Goal: Navigation & Orientation: Find specific page/section

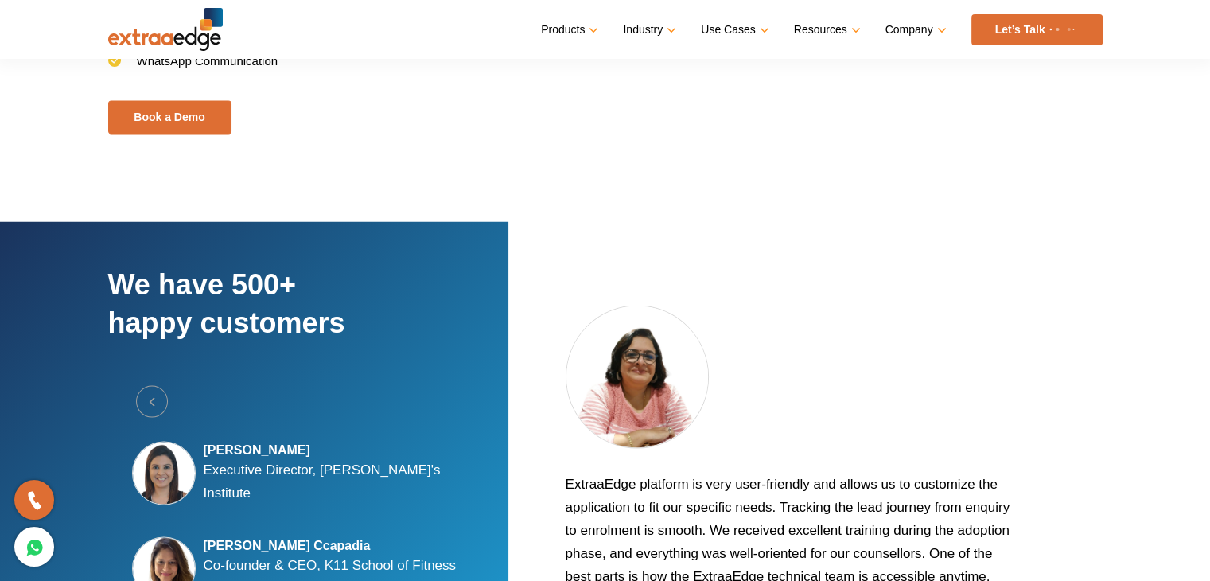
scroll to position [2814, 0]
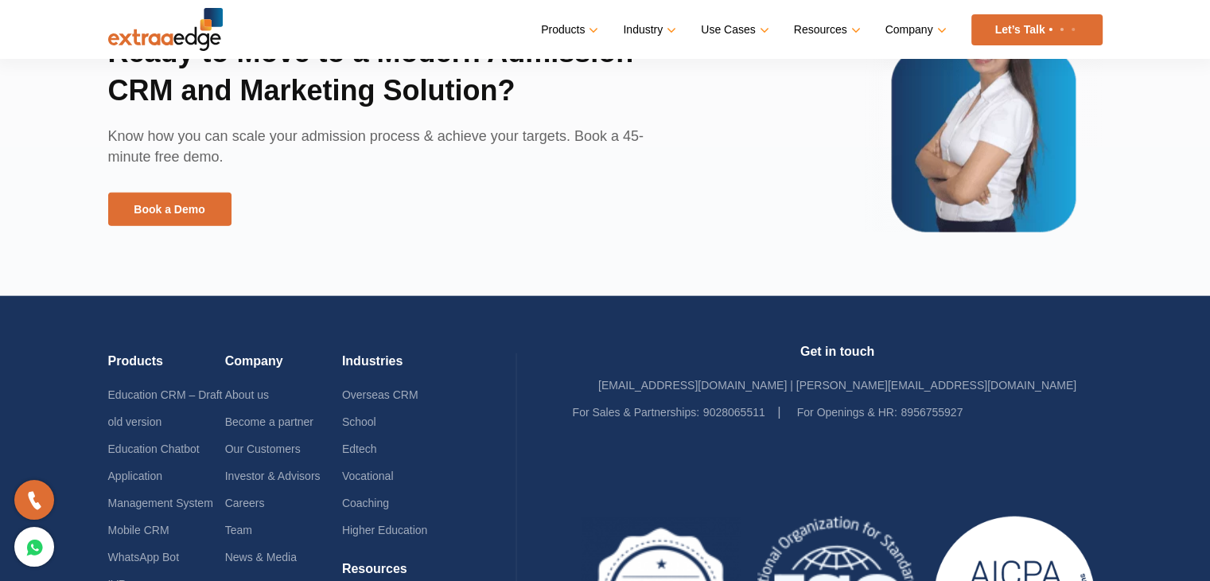
drag, startPoint x: 0, startPoint y: 0, endPoint x: 1162, endPoint y: 486, distance: 1259.4
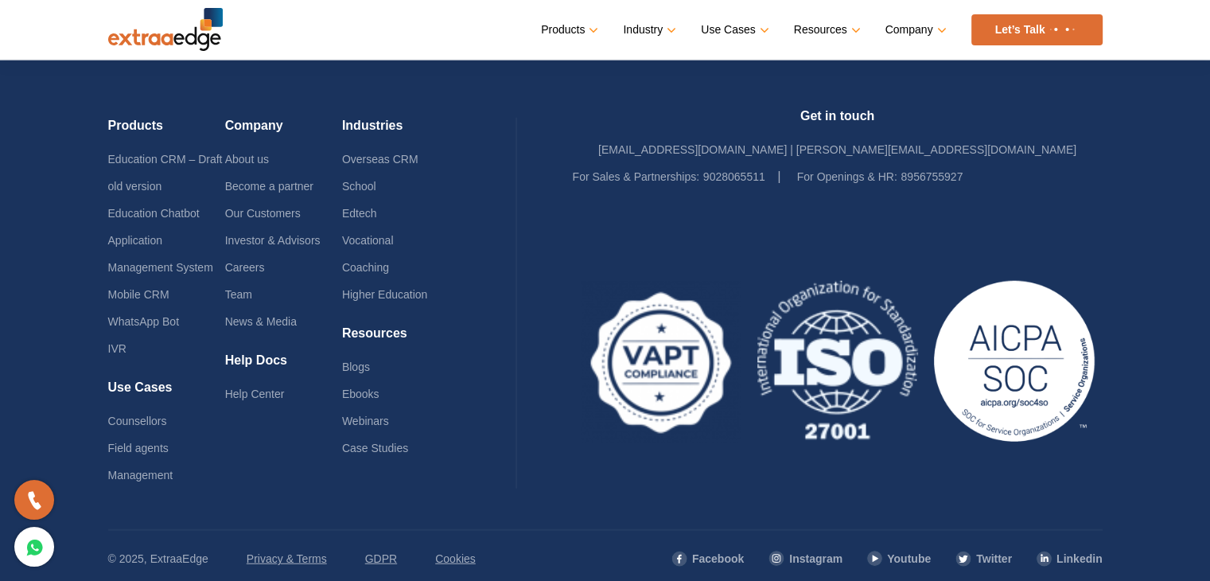
scroll to position [3928, 0]
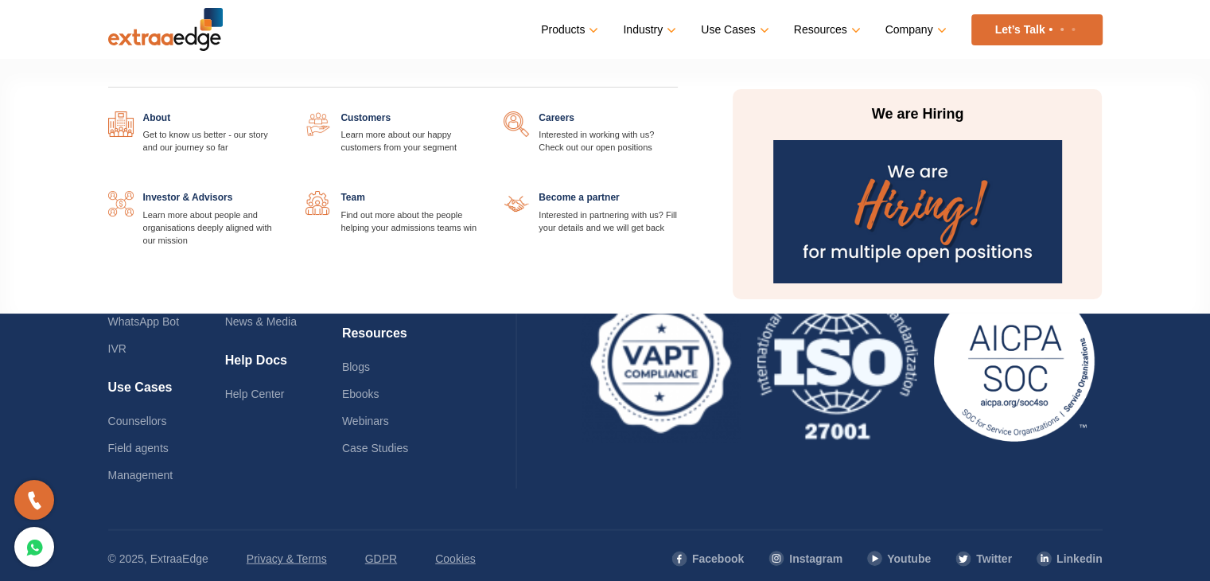
click at [282, 111] on link at bounding box center [282, 111] width 0 height 0
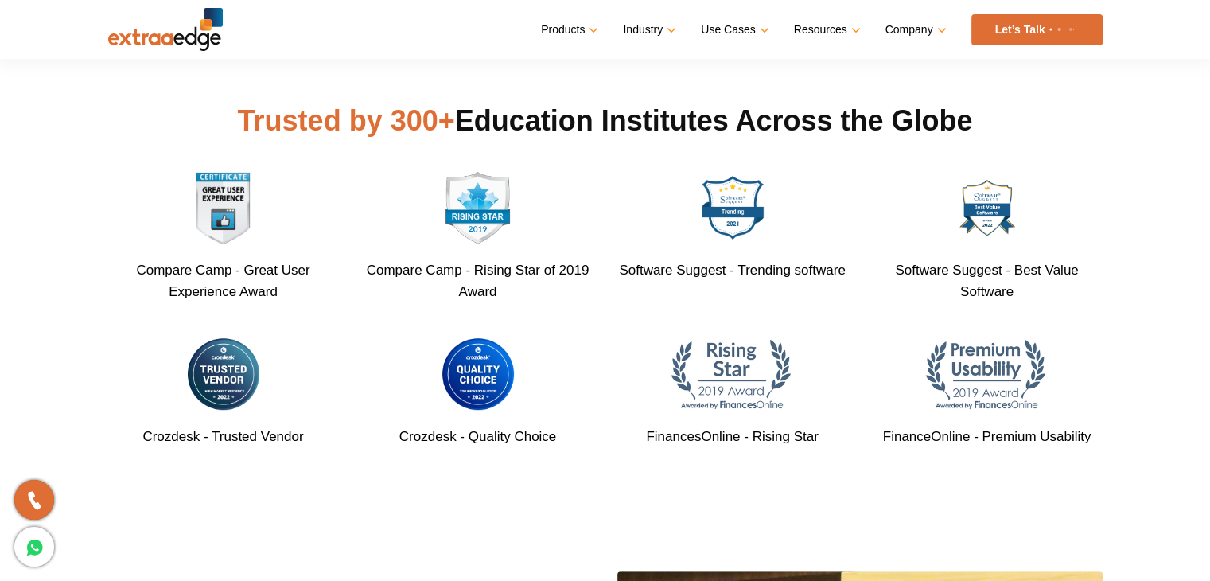
scroll to position [716, 0]
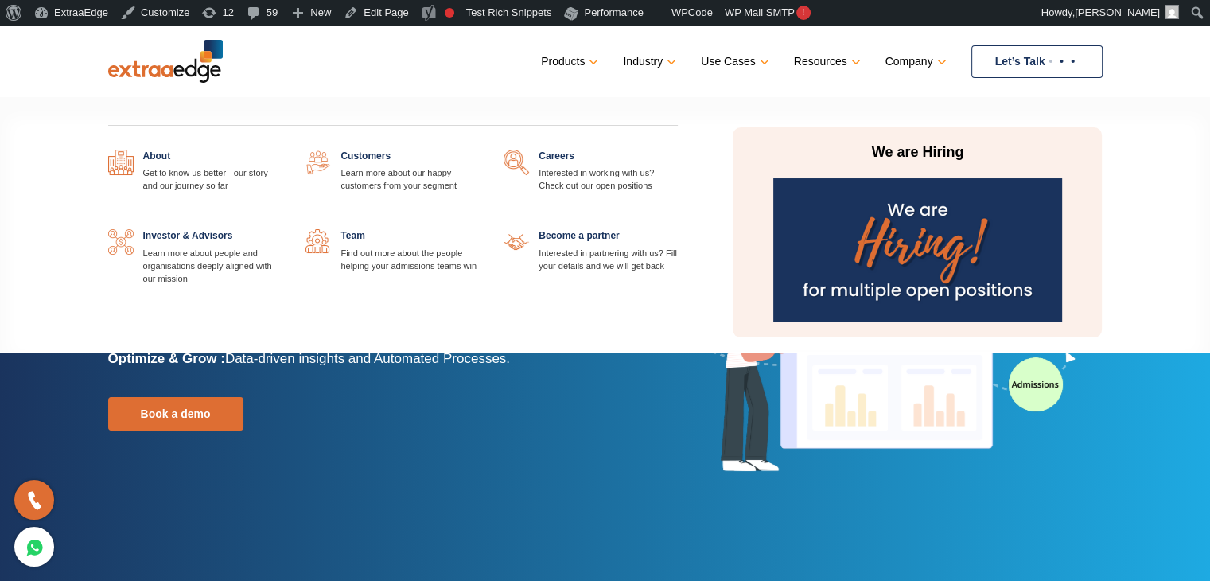
click at [282, 150] on link at bounding box center [282, 150] width 0 height 0
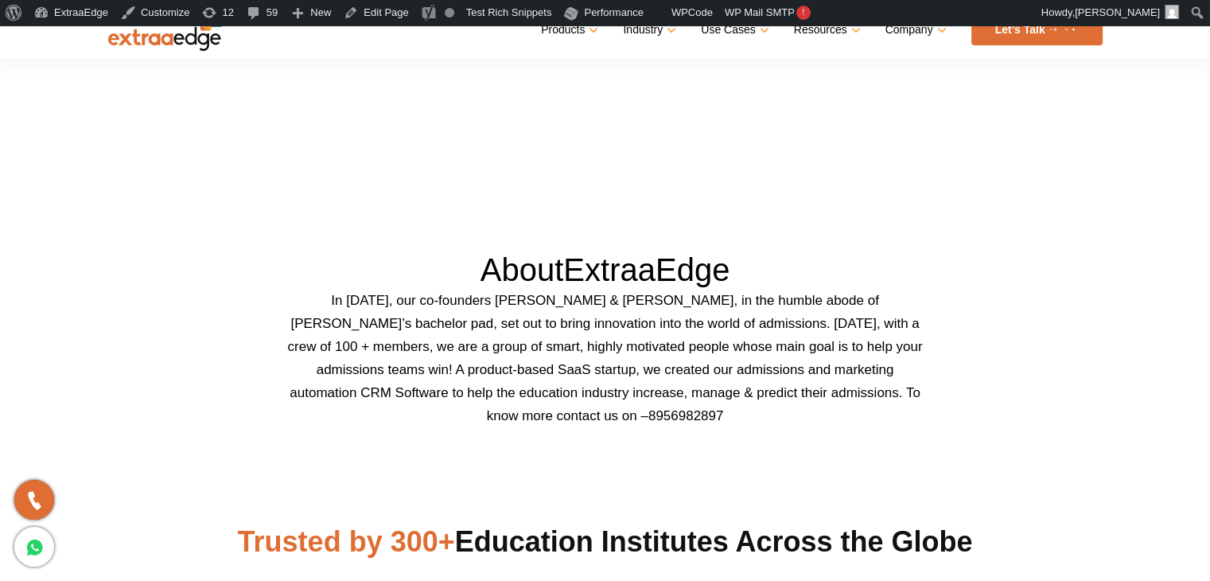
scroll to position [795, 0]
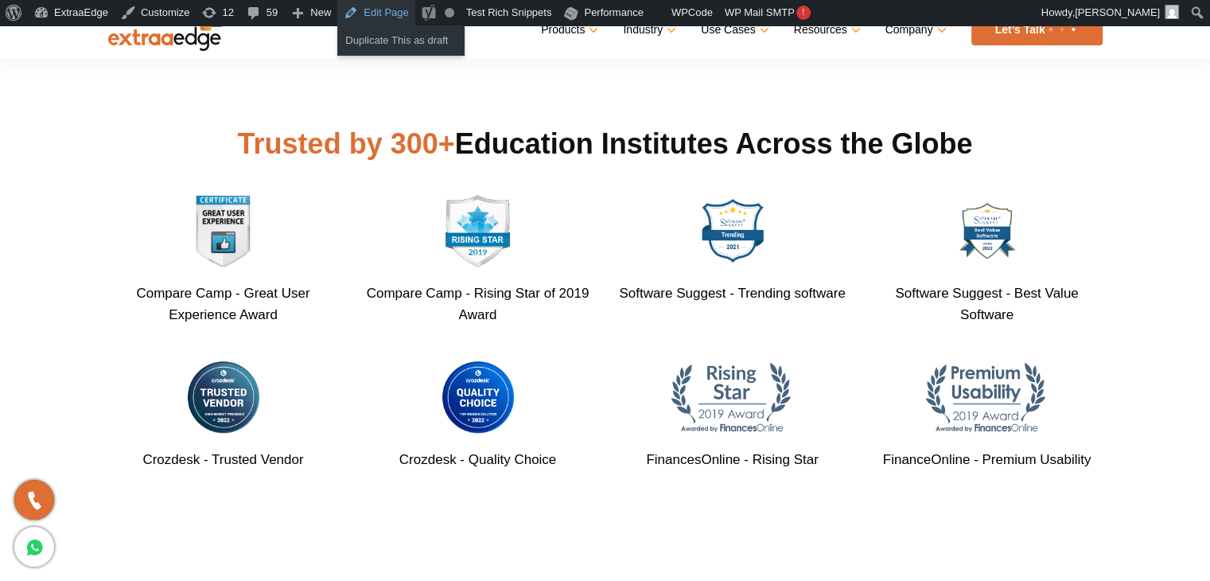
click at [363, 12] on link "Edit Page" at bounding box center [375, 12] width 77 height 25
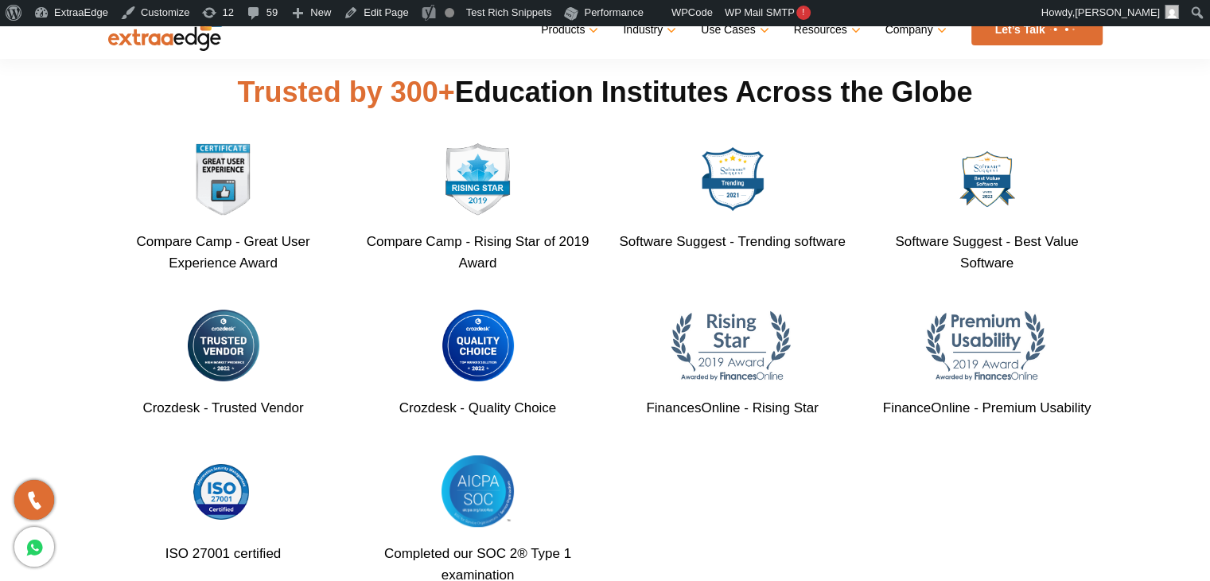
scroll to position [875, 0]
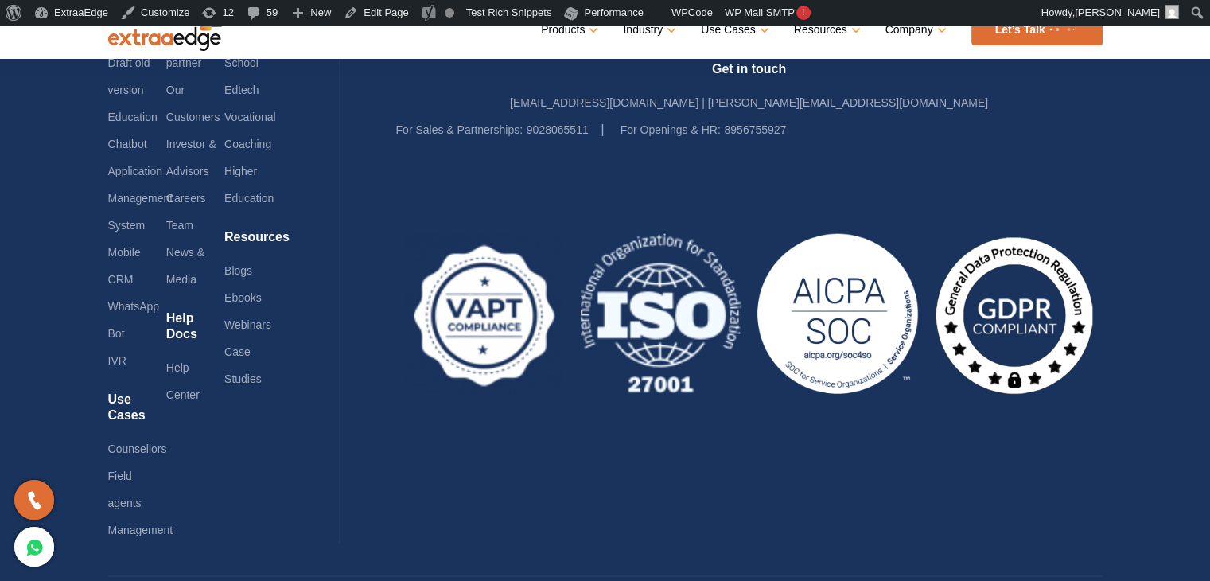
scroll to position [3966, 0]
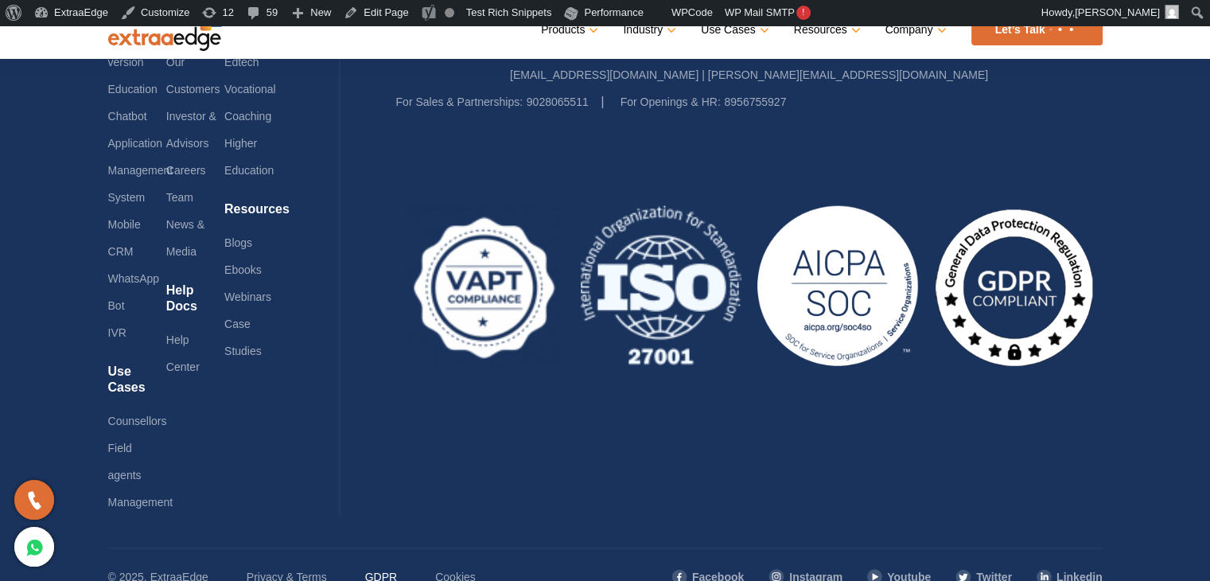
click at [382, 563] on link "GDPR" at bounding box center [381, 576] width 32 height 27
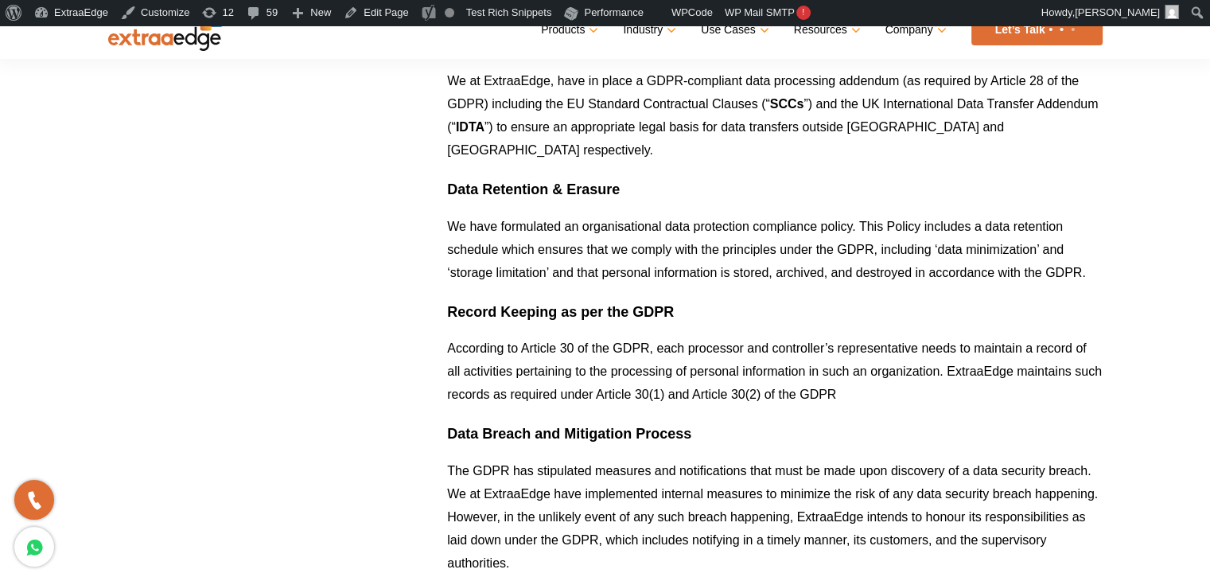
scroll to position [986, 0]
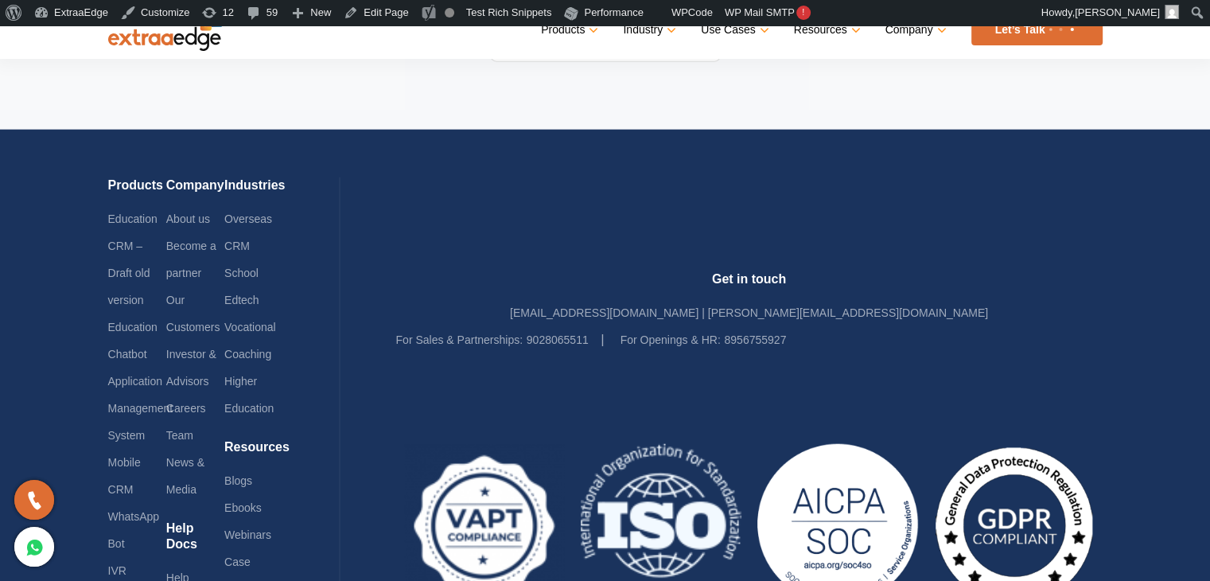
scroll to position [3727, 0]
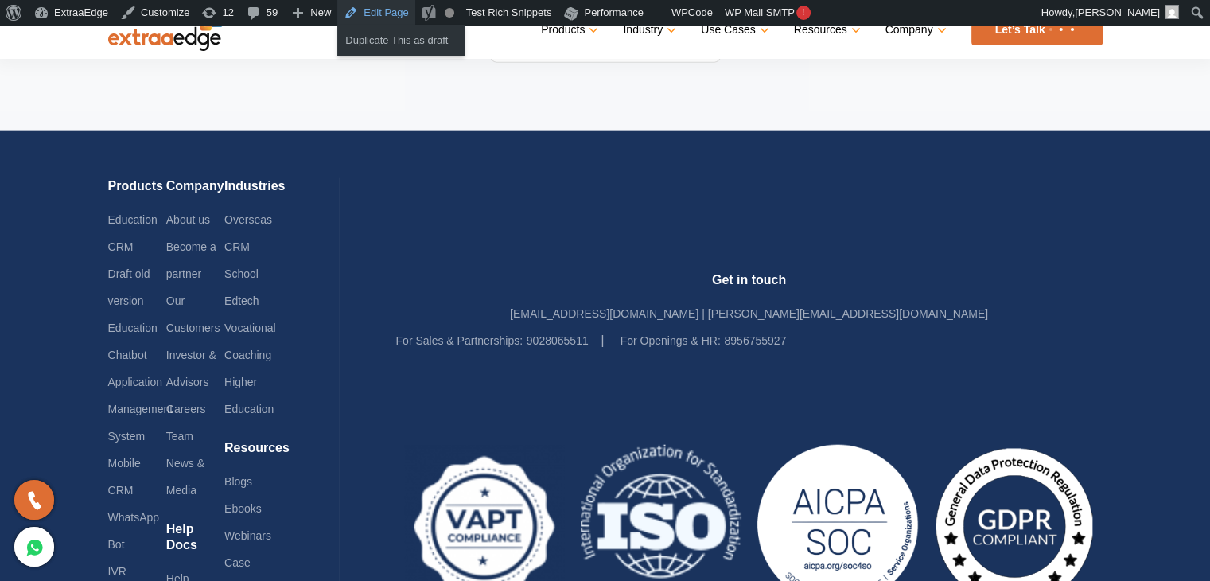
click at [382, 18] on link "Edit Page" at bounding box center [375, 12] width 77 height 25
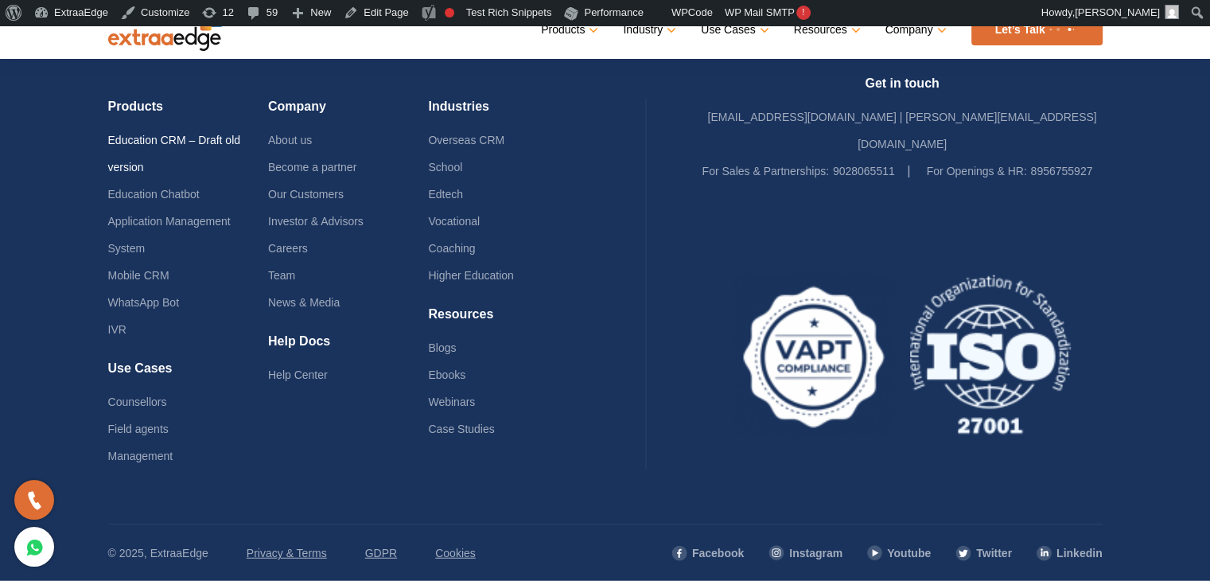
scroll to position [3980, 0]
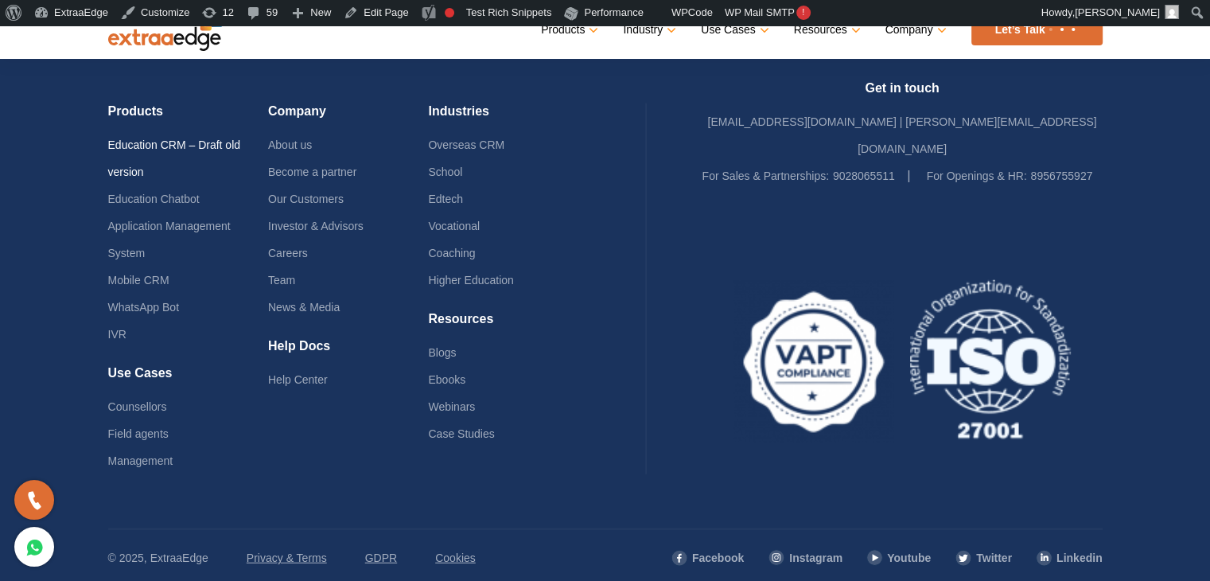
click at [200, 155] on link "Education CRM – Draft old version" at bounding box center [174, 158] width 133 height 40
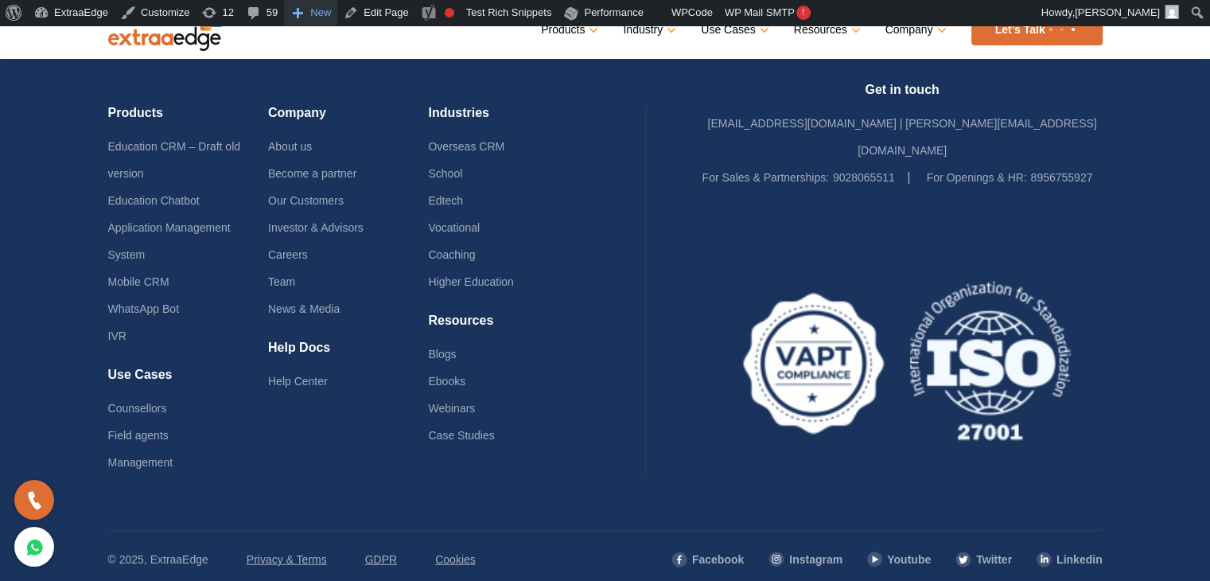
scroll to position [3980, 0]
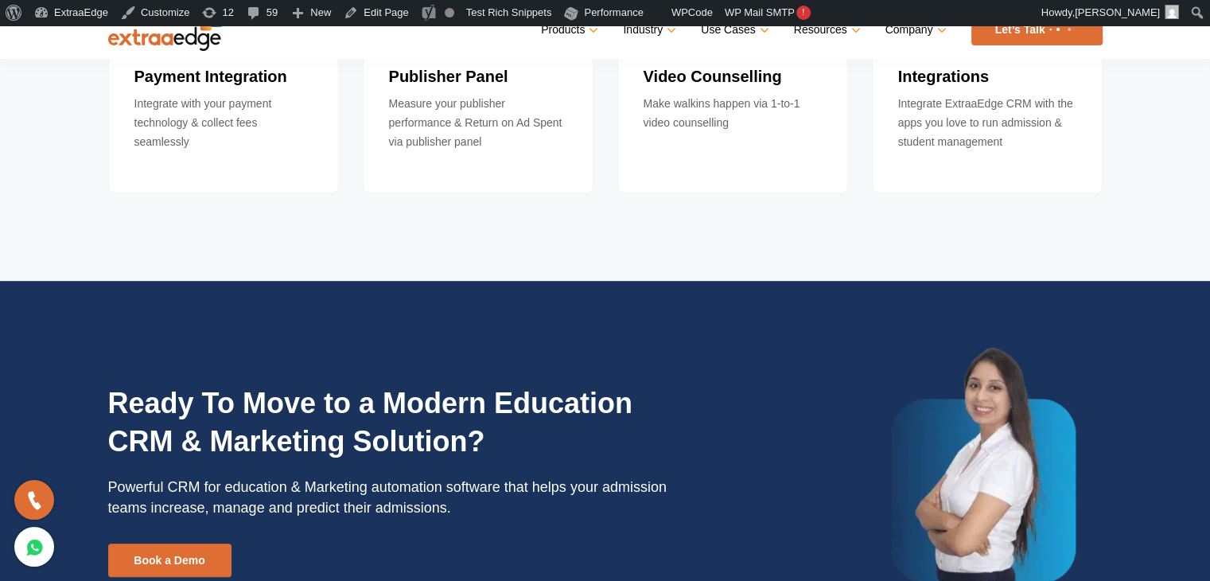
scroll to position [6998, 0]
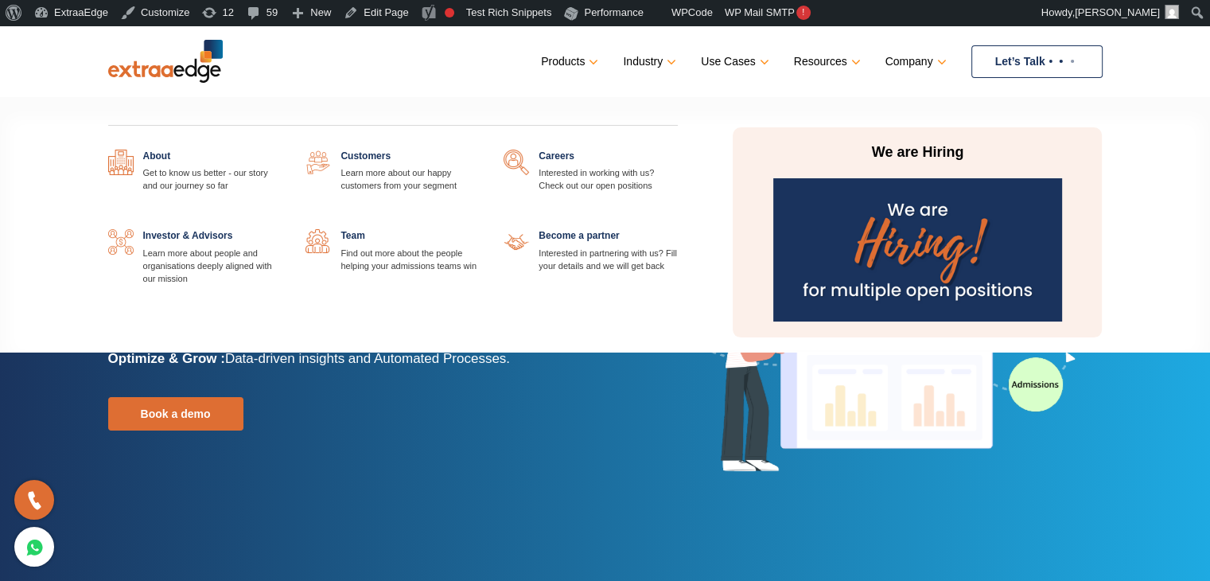
click at [282, 150] on link at bounding box center [282, 150] width 0 height 0
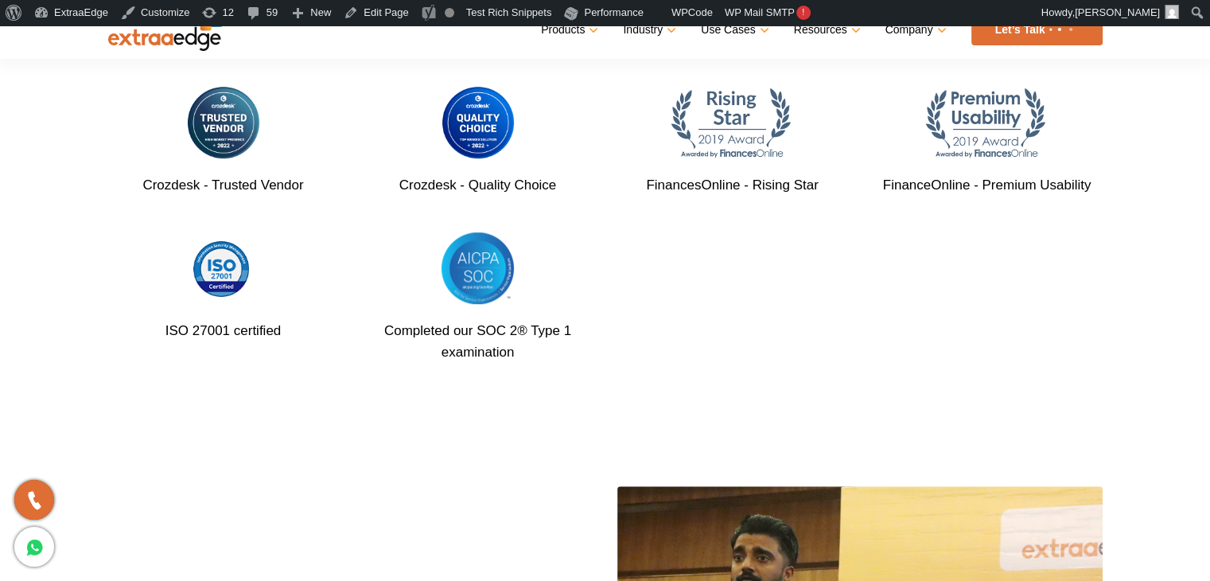
scroll to position [954, 0]
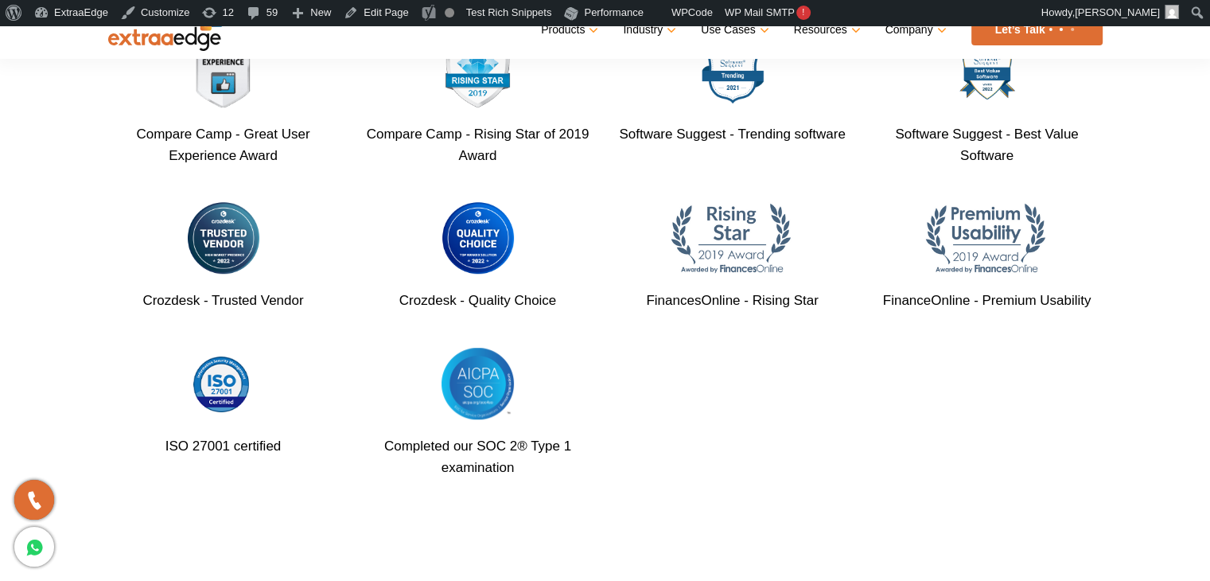
click at [25, 375] on section "About ExtraaEdge In 2016, our co-founders Abhishek Ballabh & Sushil Mundada, in…" at bounding box center [605, 55] width 1210 height 915
click at [38, 324] on section "About ExtraaEdge In 2016, our co-founders Abhishek Ballabh & Sushil Mundada, in…" at bounding box center [605, 55] width 1210 height 915
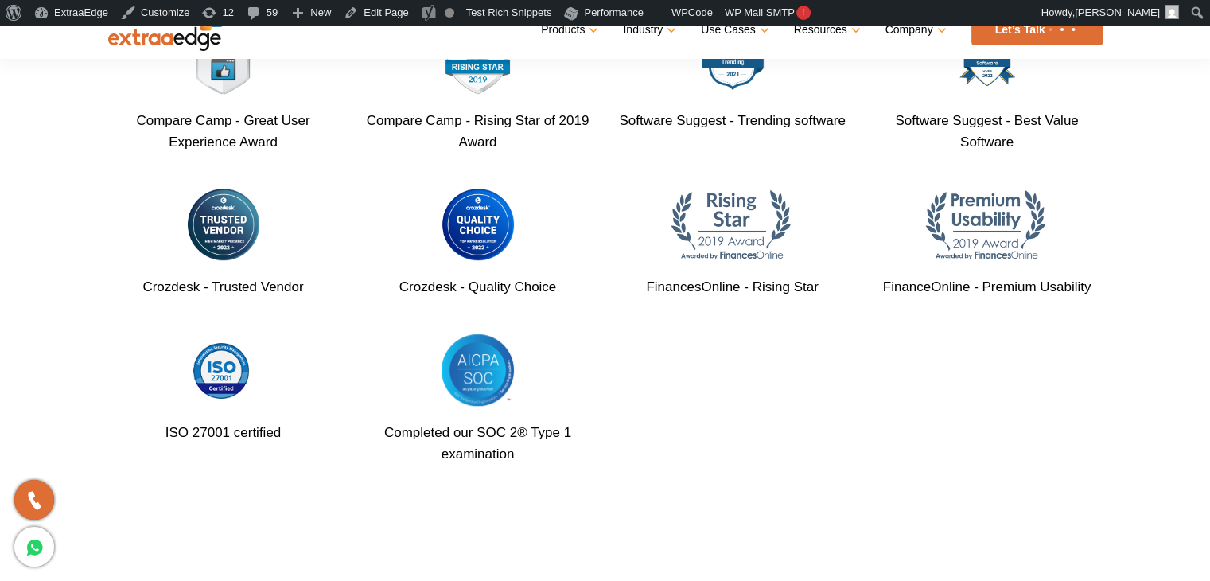
scroll to position [875, 0]
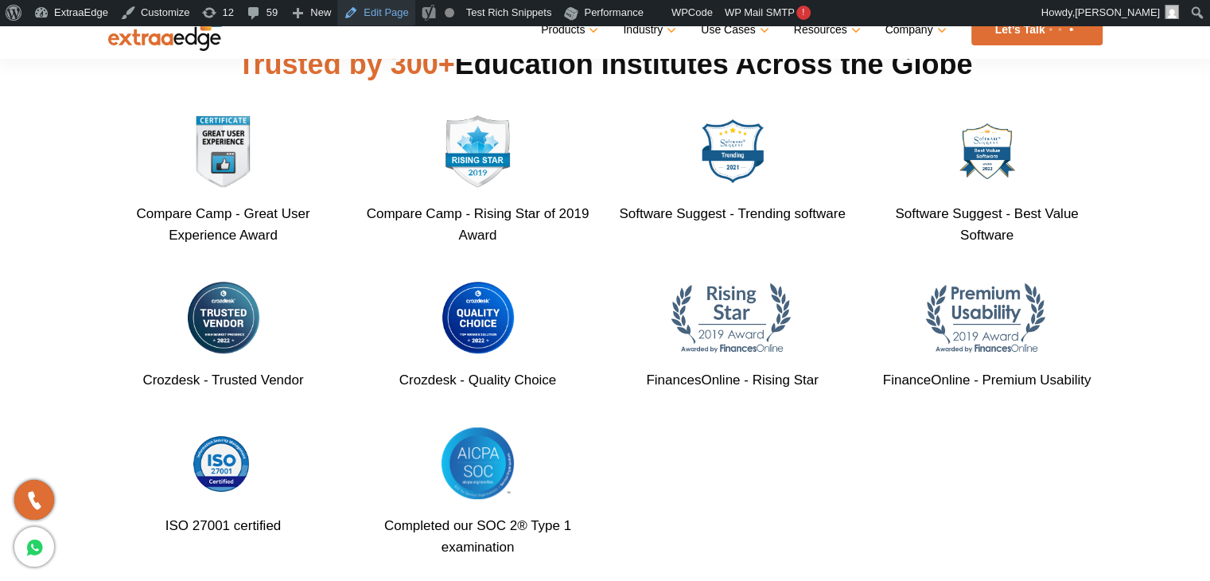
click at [367, 10] on link "Edit Page" at bounding box center [375, 12] width 77 height 25
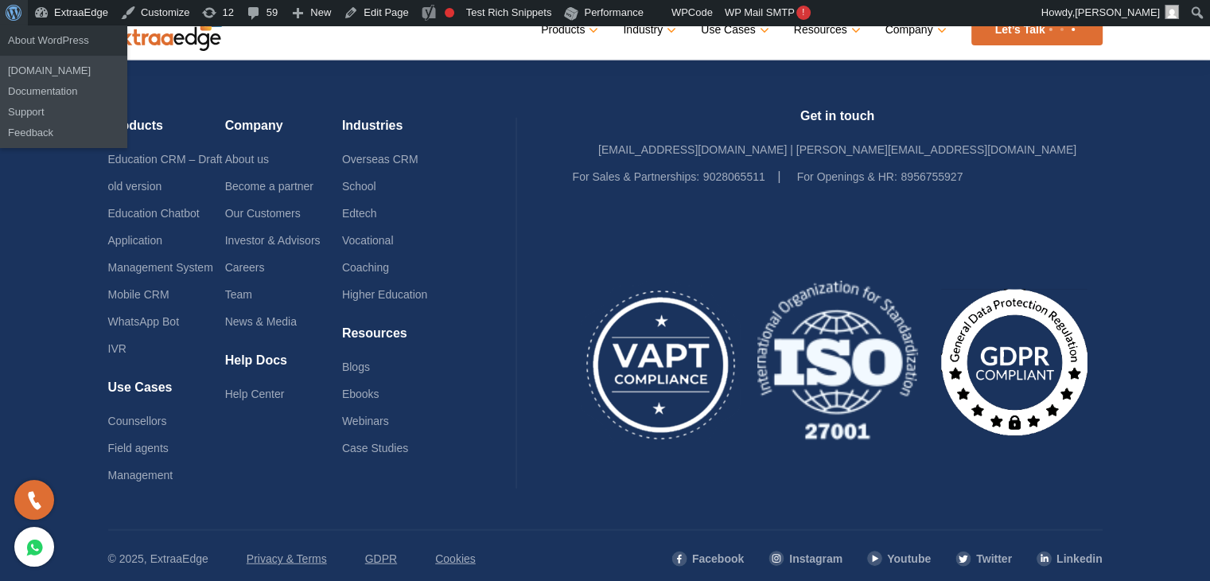
scroll to position [3906, 0]
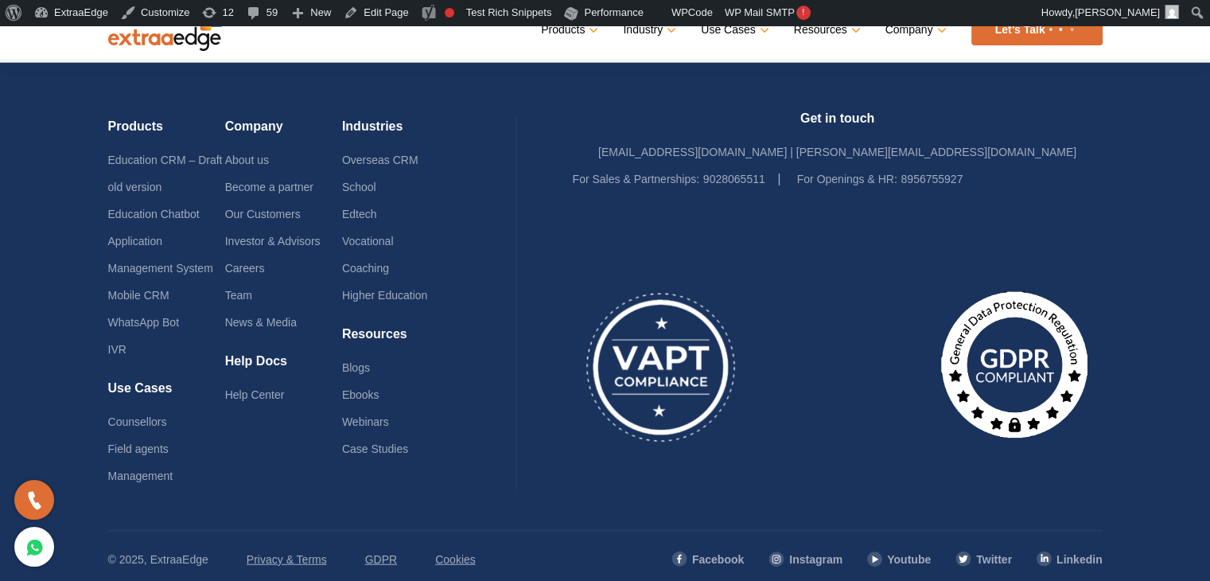
scroll to position [3905, 0]
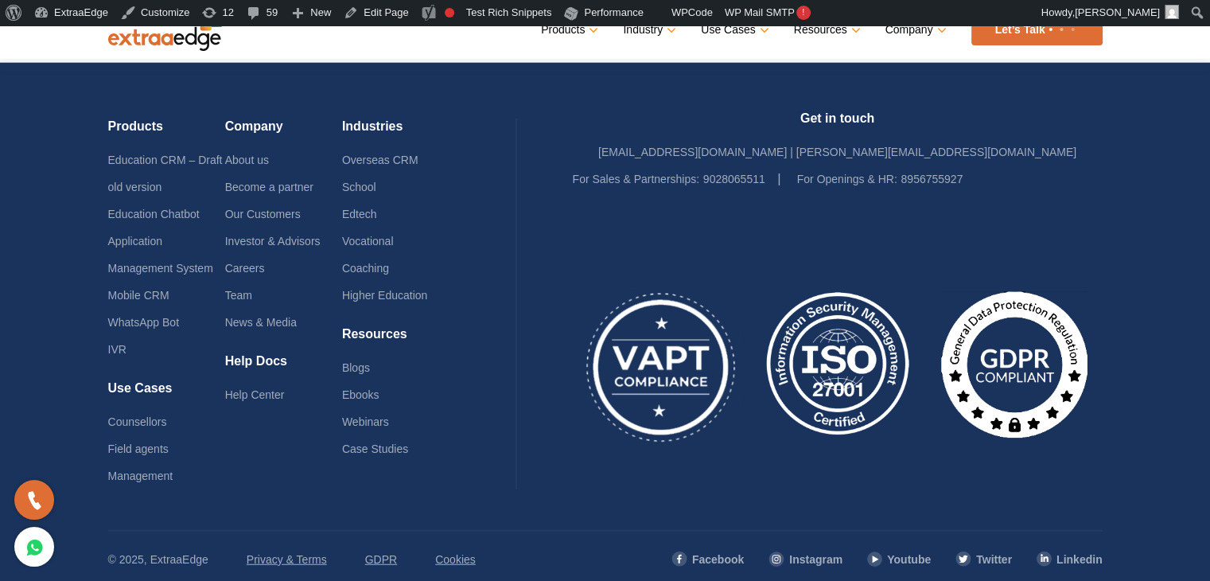
scroll to position [3951, 0]
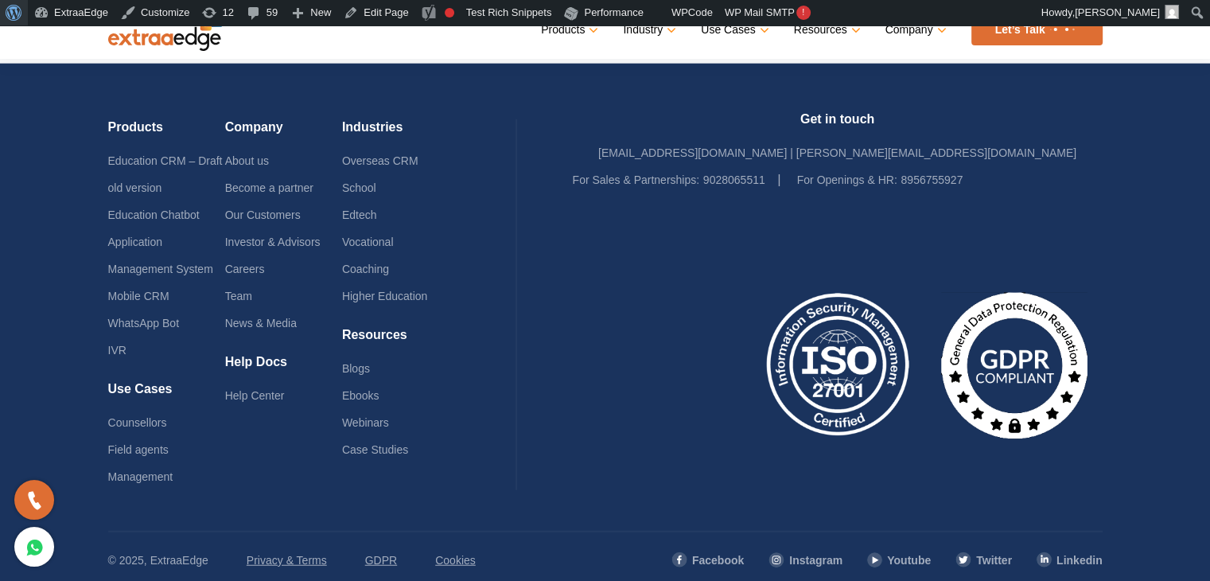
scroll to position [3960, 0]
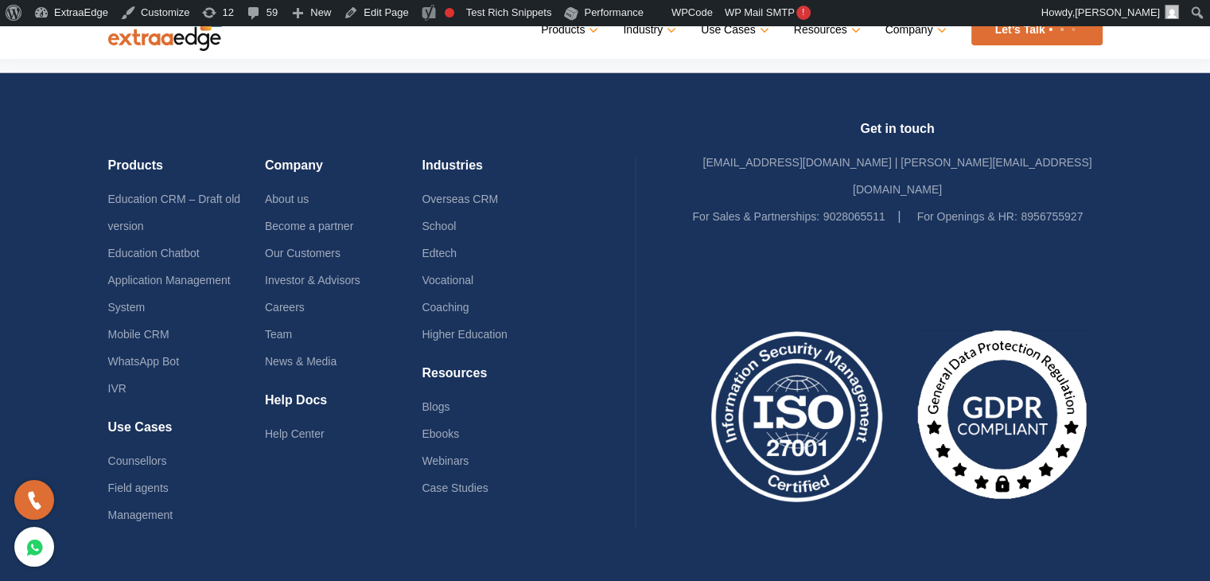
scroll to position [3960, 0]
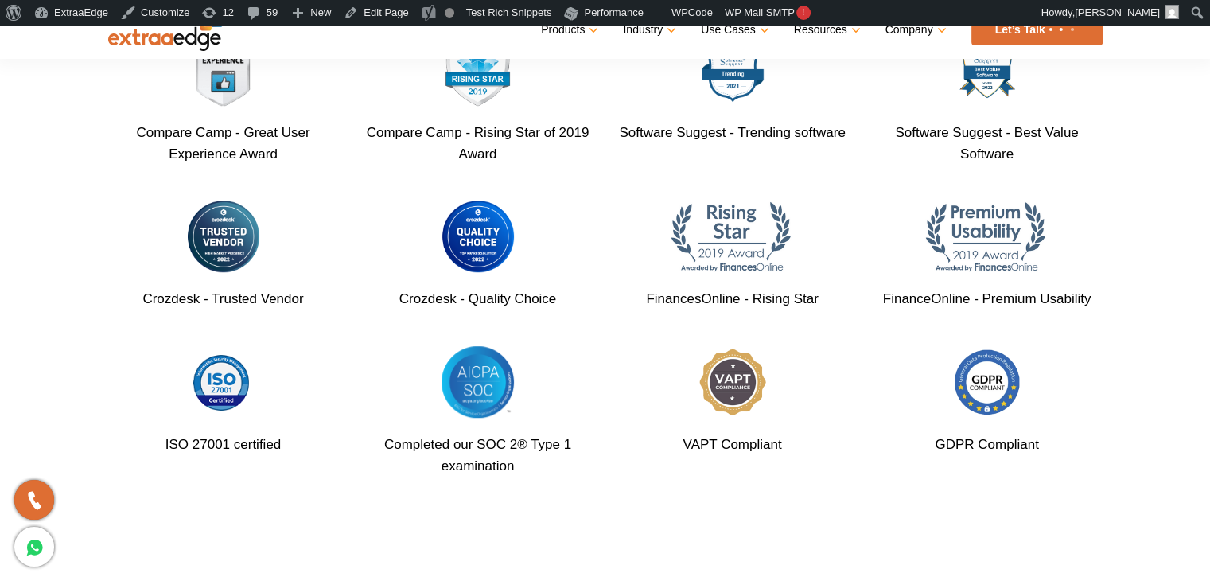
scroll to position [945, 0]
